Goal: Task Accomplishment & Management: Manage account settings

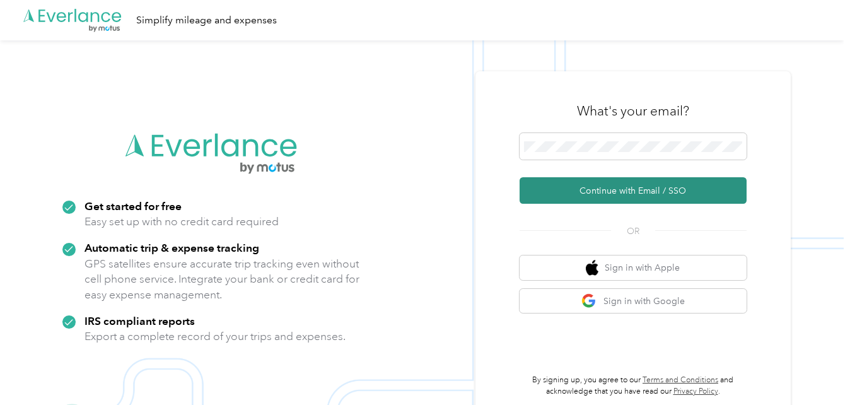
click at [621, 192] on button "Continue with Email / SSO" at bounding box center [633, 190] width 227 height 26
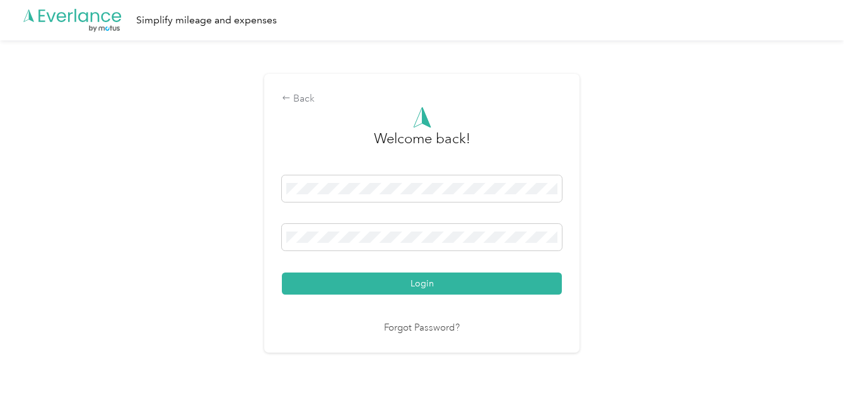
click at [428, 283] on button "Login" at bounding box center [422, 284] width 280 height 22
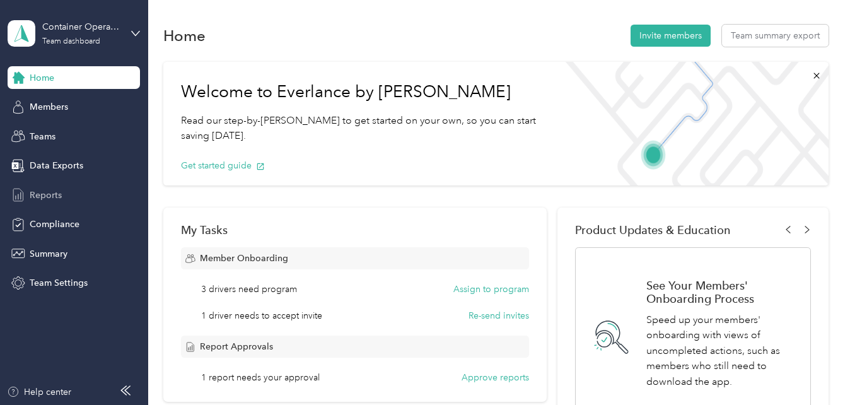
click at [53, 196] on span "Reports" at bounding box center [46, 195] width 32 height 13
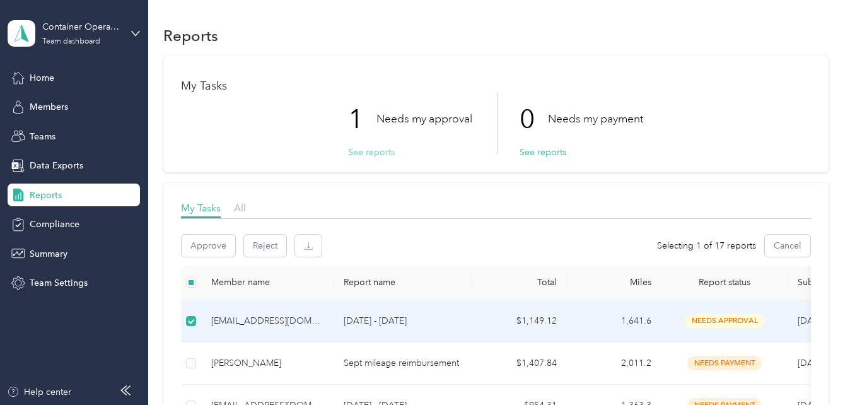
click at [383, 148] on button "See reports" at bounding box center [371, 152] width 47 height 13
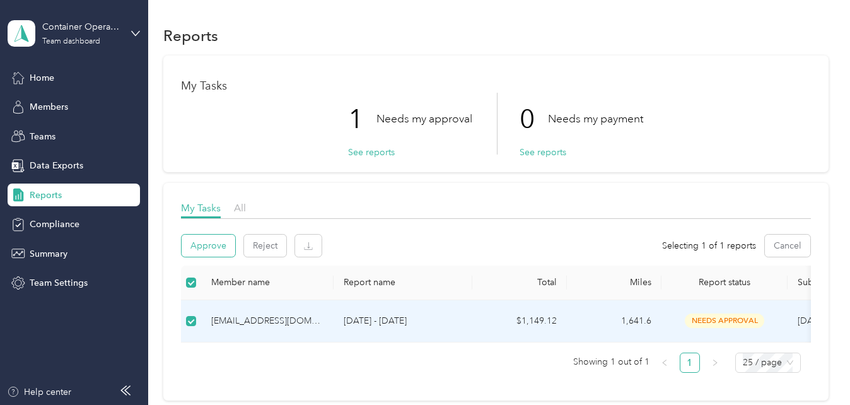
click at [206, 246] on button "Approve" at bounding box center [209, 246] width 54 height 22
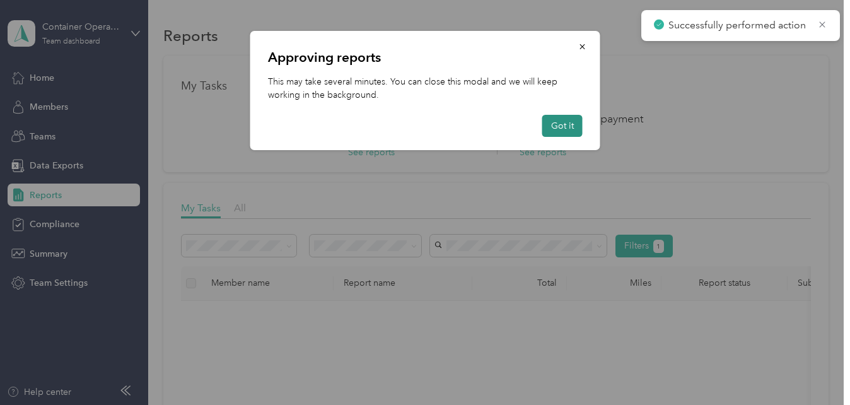
click at [550, 126] on button "Got it" at bounding box center [563, 126] width 40 height 22
